Goal: Use online tool/utility: Utilize a website feature to perform a specific function

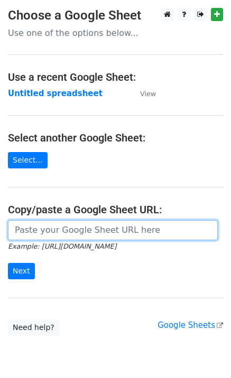
click at [57, 232] on input "url" at bounding box center [113, 230] width 210 height 20
paste input "[URL][DOMAIN_NAME]"
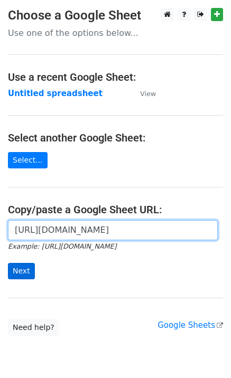
scroll to position [0, 240]
type input "[URL][DOMAIN_NAME]"
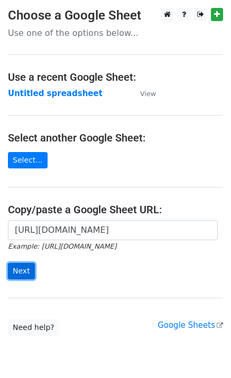
click at [14, 273] on input "Next" at bounding box center [21, 271] width 27 height 16
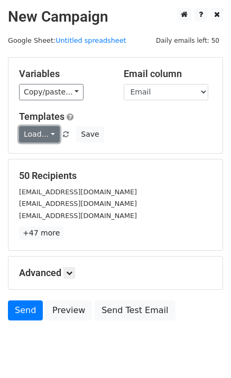
click at [32, 141] on link "Load..." at bounding box center [39, 134] width 41 height 16
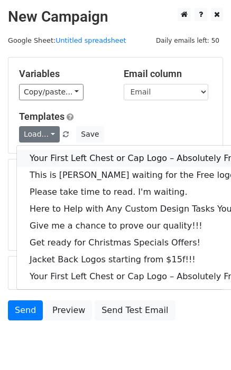
click at [41, 154] on link "Your First Left Chest or Cap Logo – Absolutely Free" at bounding box center [143, 158] width 252 height 17
